Goal: Communication & Community: Answer question/provide support

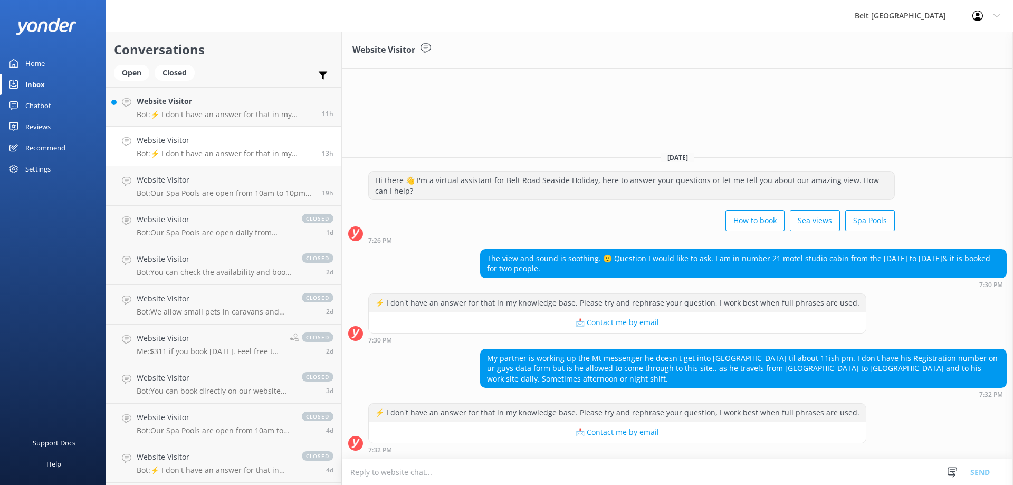
click at [198, 146] on h4 "Website Visitor" at bounding box center [225, 141] width 177 height 12
click at [368, 447] on strong "7:32 PM" at bounding box center [380, 450] width 24 height 6
click at [342, 475] on textarea at bounding box center [677, 472] width 671 height 26
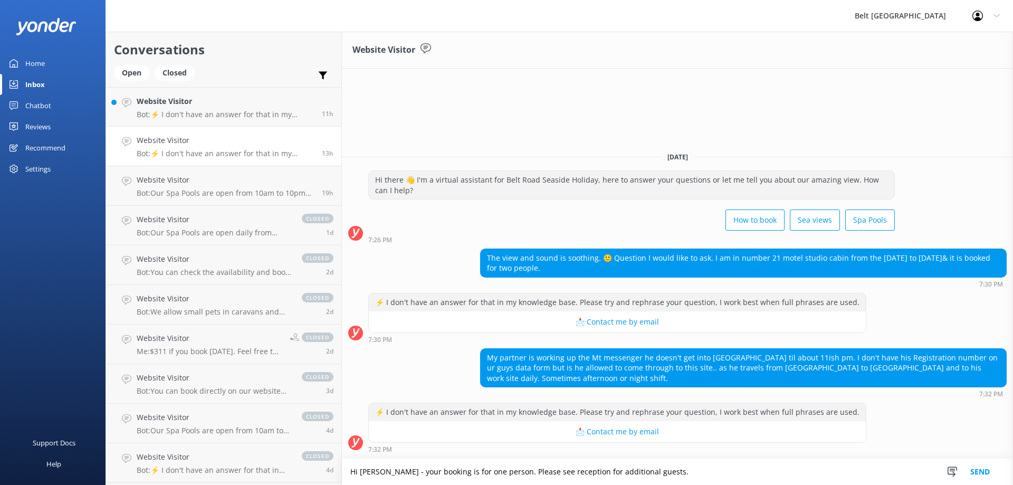
type textarea "Hi [PERSON_NAME] - your booking is for one person. Please see reception for add…"
click at [981, 473] on button "Send" at bounding box center [980, 472] width 40 height 26
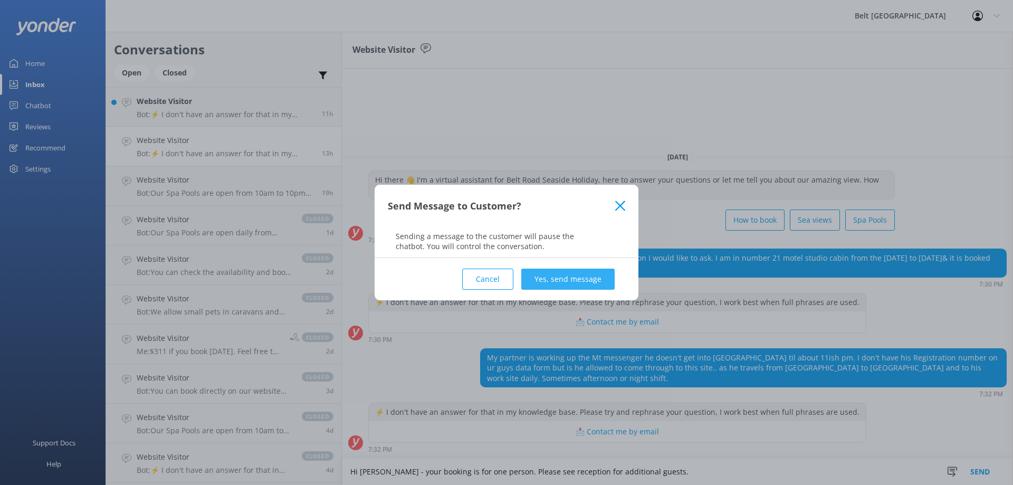
click at [554, 281] on button "Yes, send message" at bounding box center [567, 279] width 93 height 21
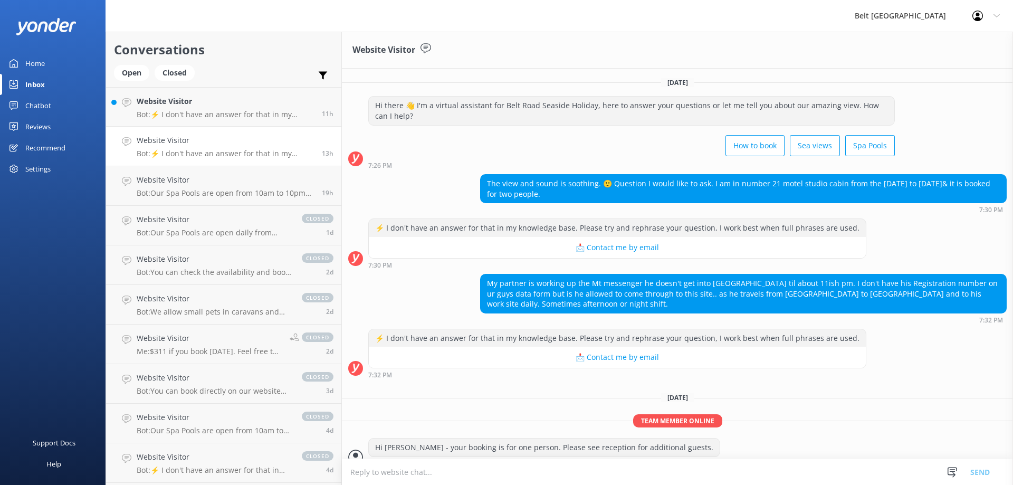
scroll to position [14, 0]
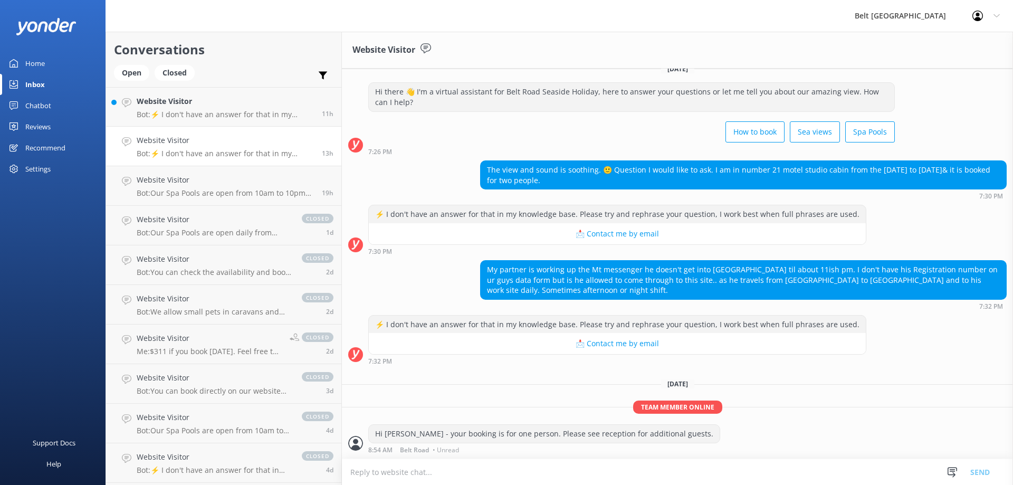
click at [197, 150] on p "Bot: ⚡ I don't have an answer for that in my knowledge base. Please try and rep…" at bounding box center [225, 153] width 177 height 9
click at [190, 114] on p "Bot: ⚡ I don't have an answer for that in my knowledge base. Please try and rep…" at bounding box center [225, 114] width 177 height 9
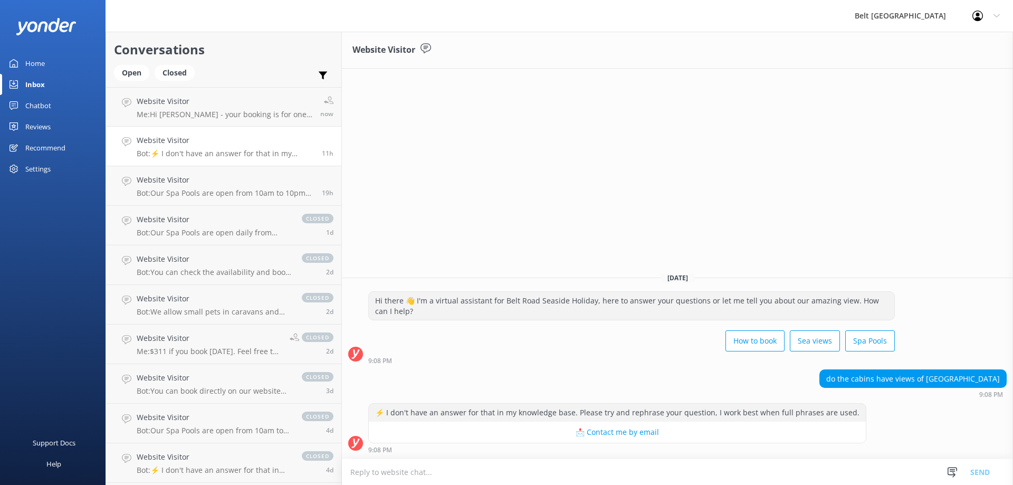
click at [175, 149] on p "Bot: ⚡ I don't have an answer for that in my knowledge base. Please try and rep…" at bounding box center [225, 153] width 177 height 9
